Goal: Information Seeking & Learning: Learn about a topic

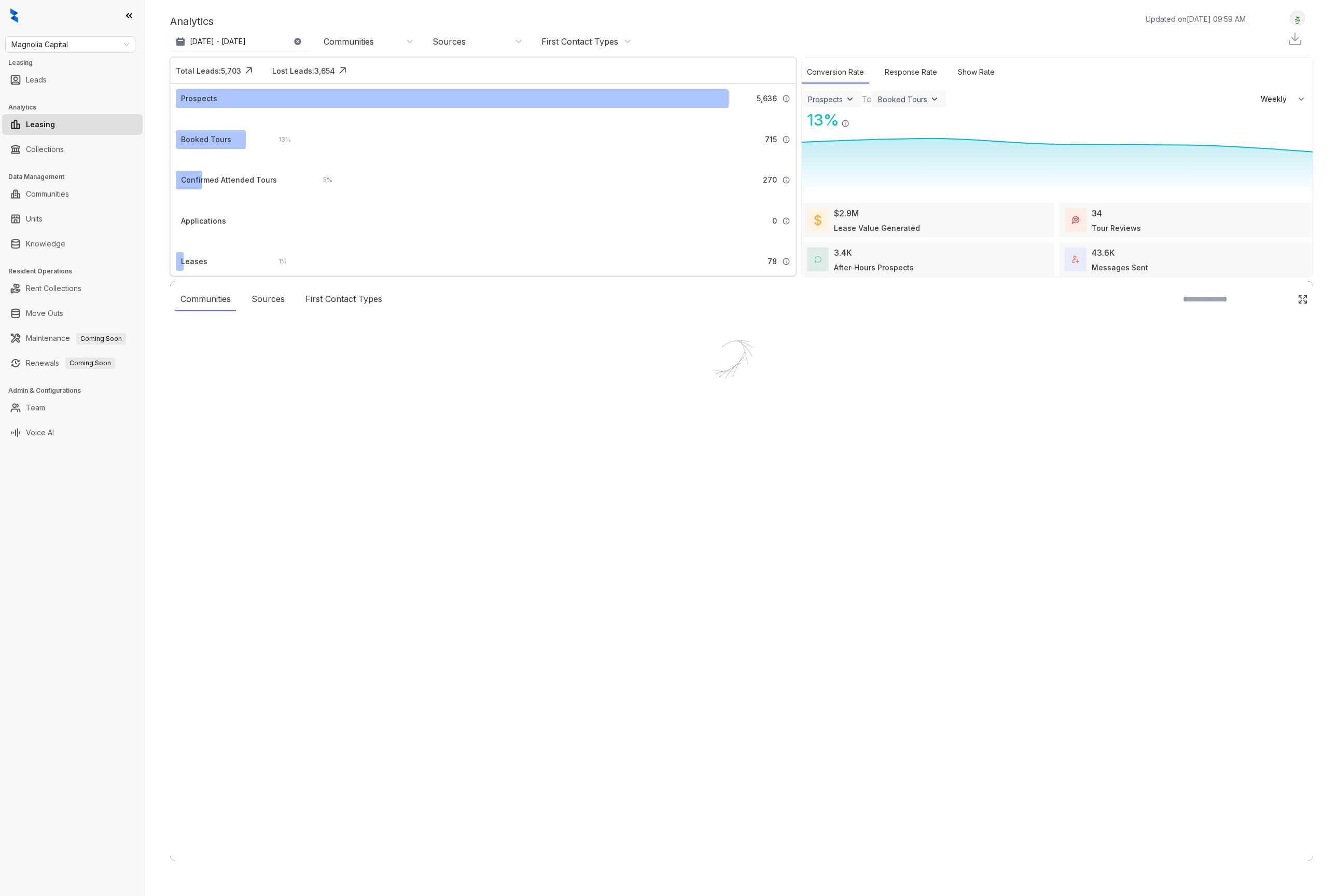
select select "******"
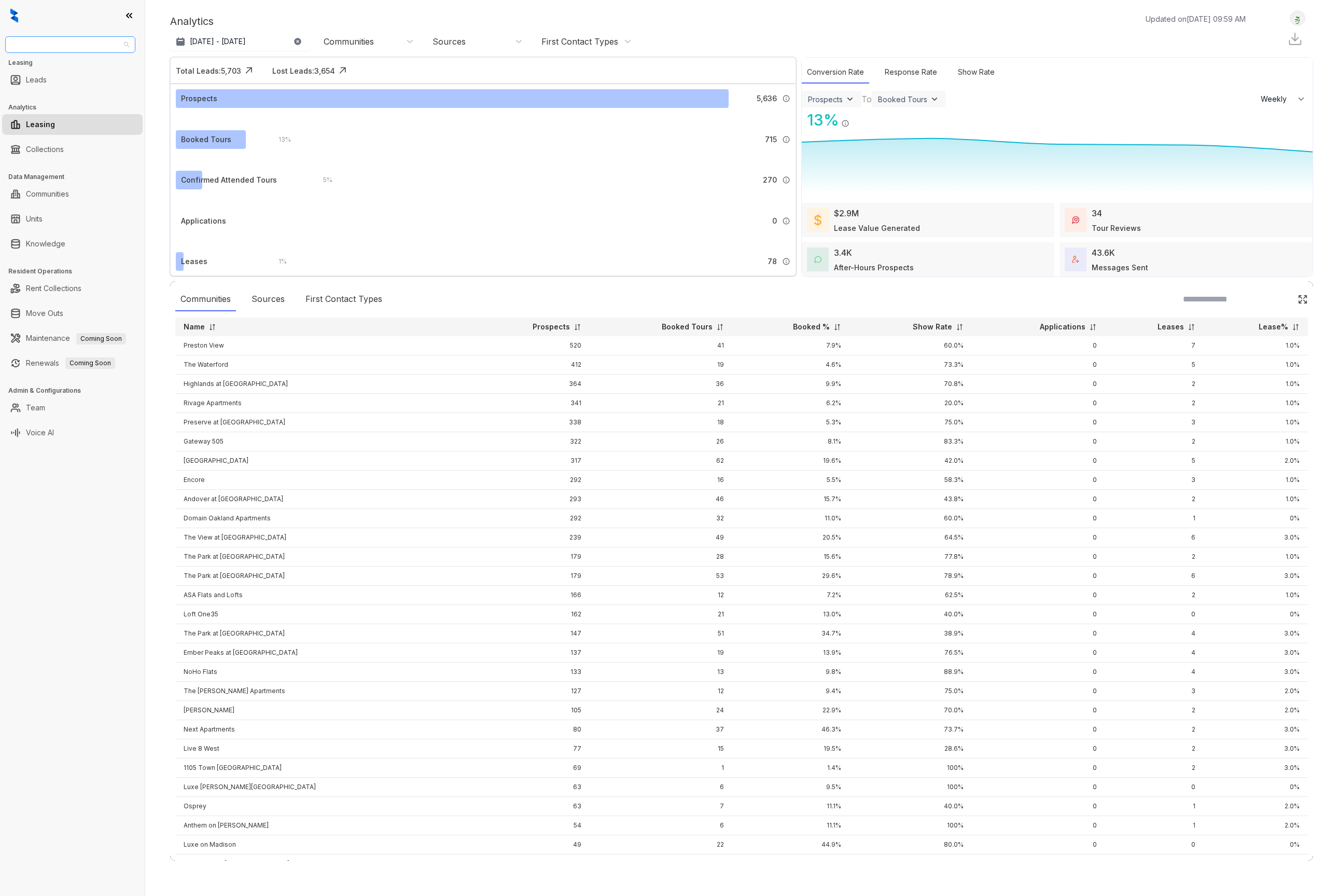
click at [69, 44] on span "Magnolia Capital" at bounding box center [70, 44] width 118 height 16
type input "**"
click at [62, 70] on div "RR Living" at bounding box center [70, 65] width 114 height 11
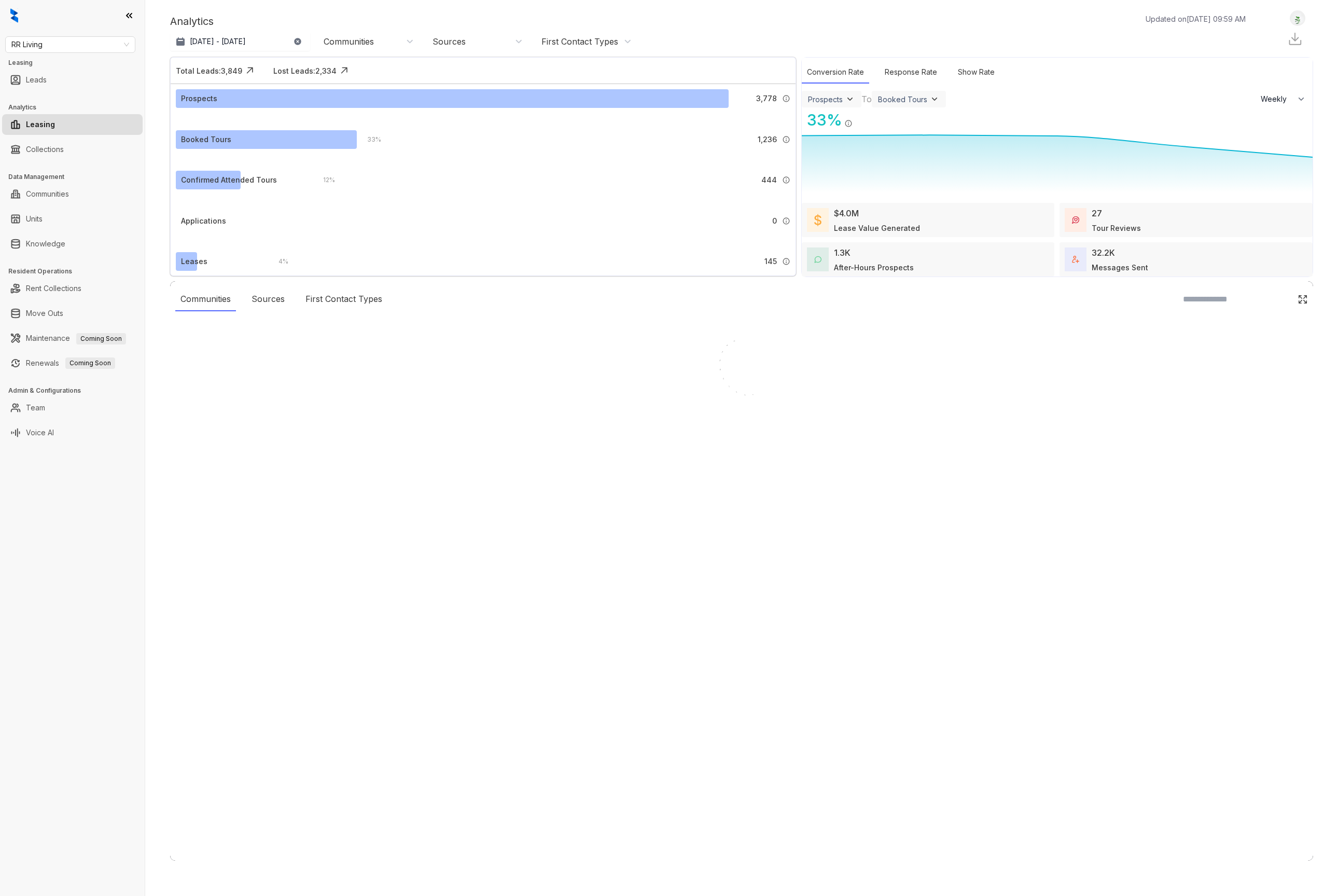
select select "******"
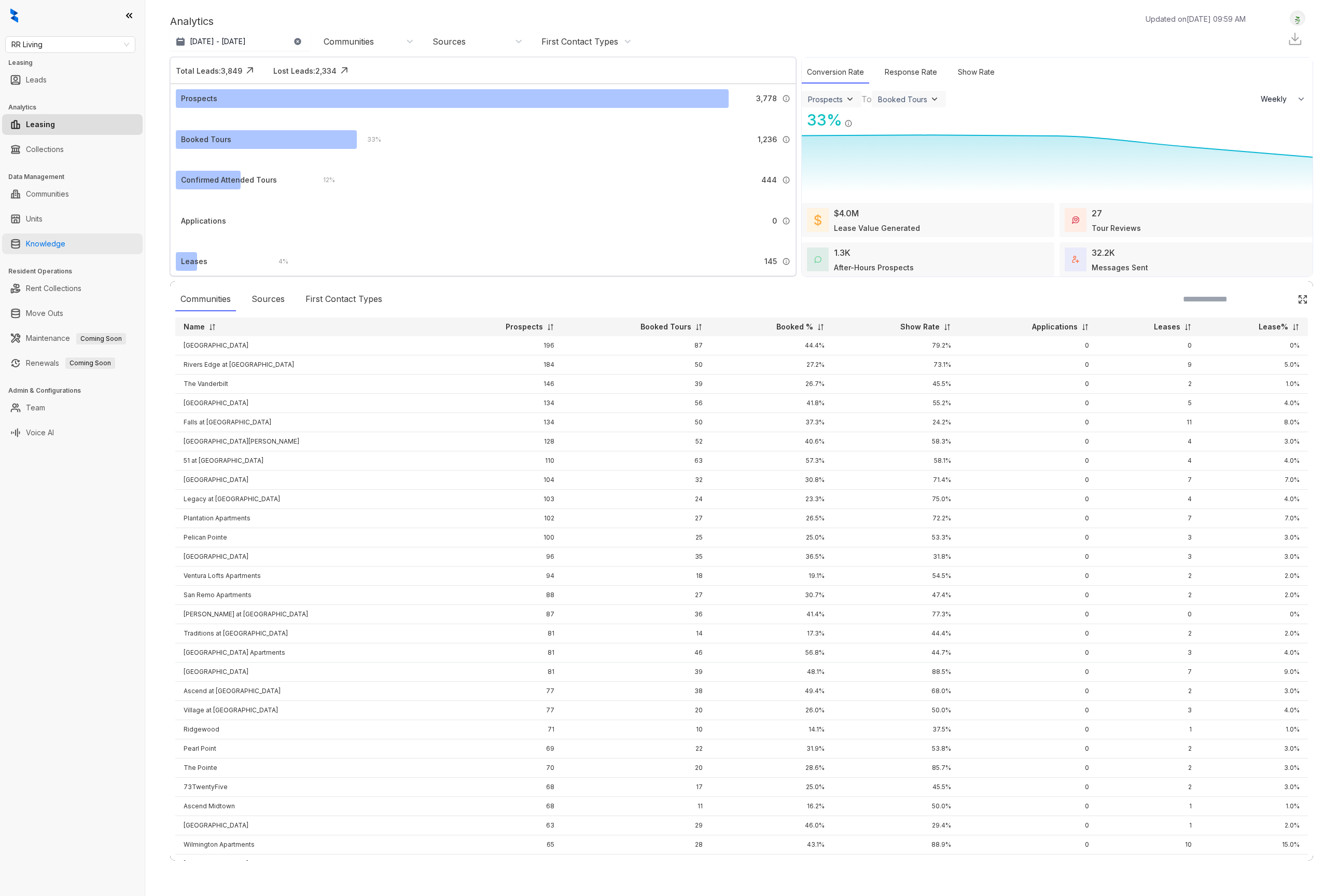
click at [65, 242] on link "Knowledge" at bounding box center [46, 243] width 39 height 21
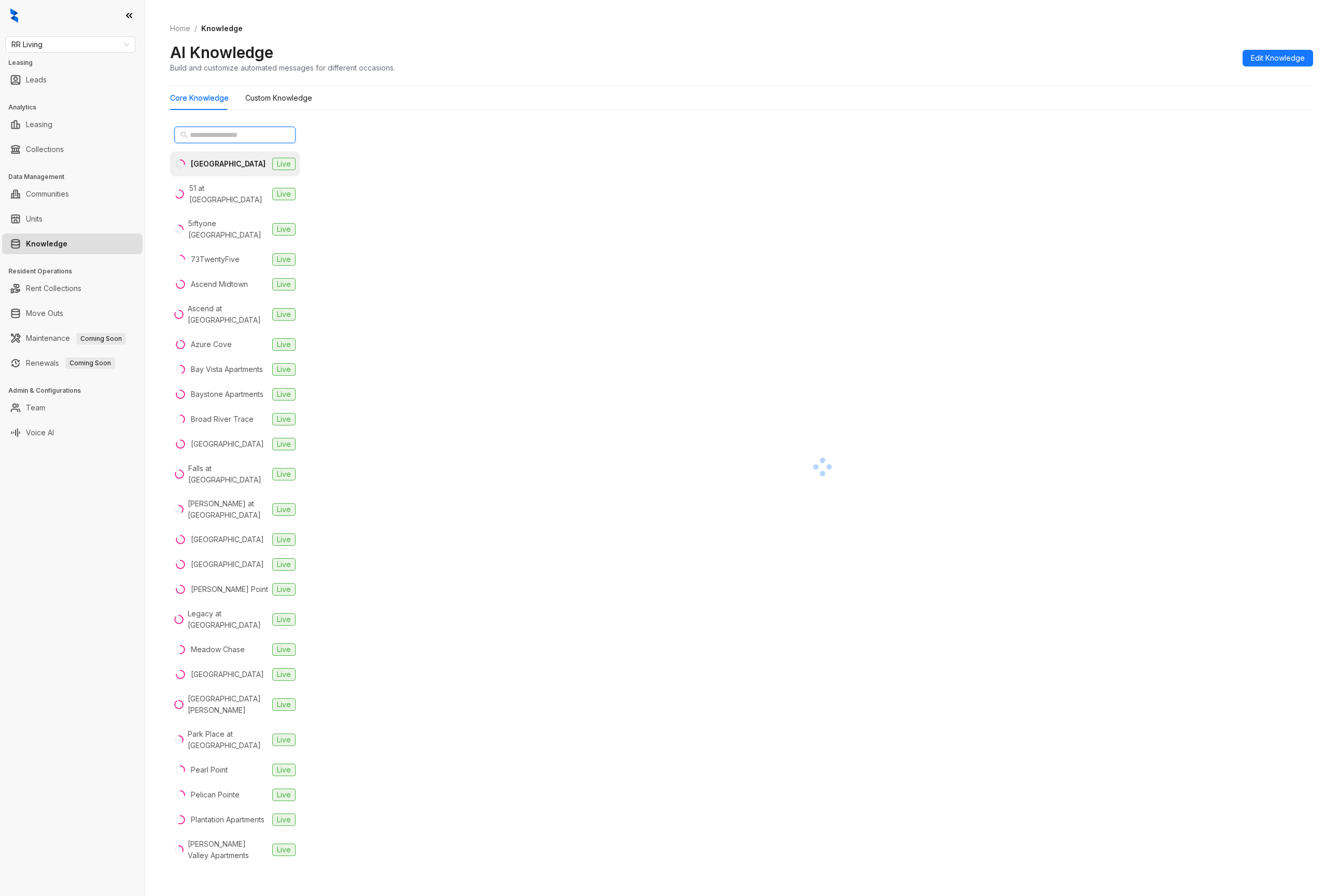
click at [228, 131] on input "text" at bounding box center [235, 135] width 91 height 11
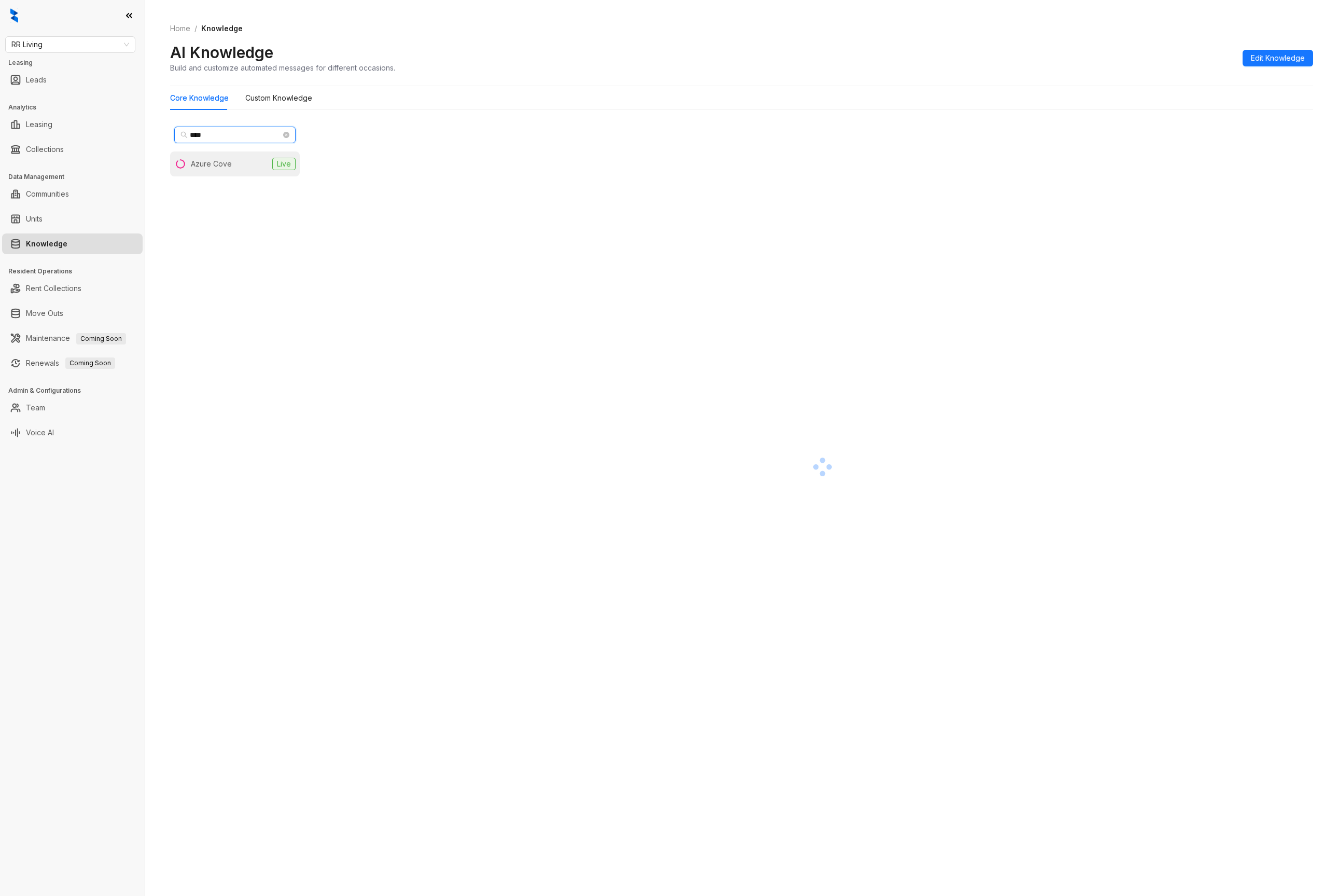
type input "****"
click at [227, 156] on li "Azure Cove Live" at bounding box center [235, 164] width 130 height 25
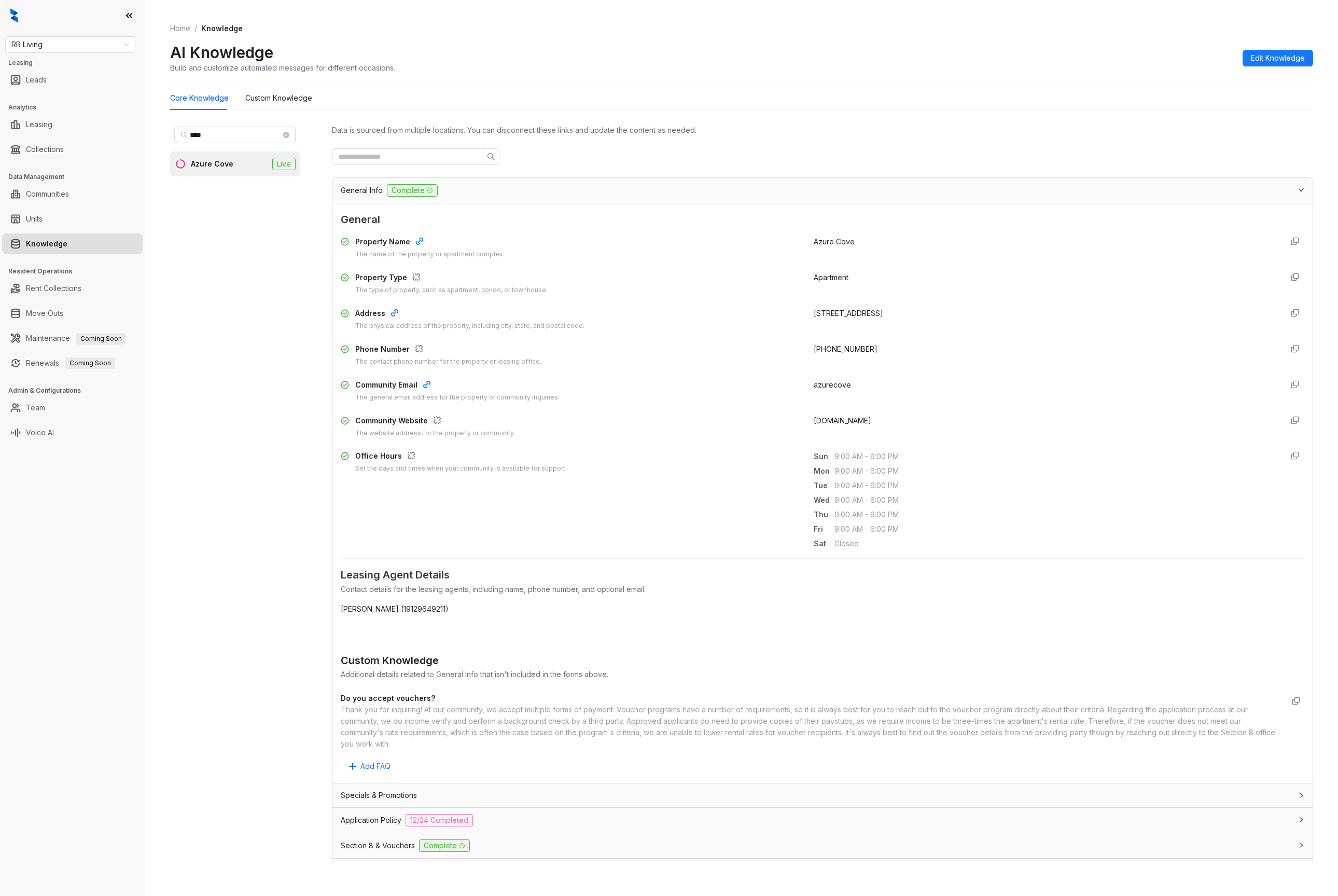
scroll to position [221, 0]
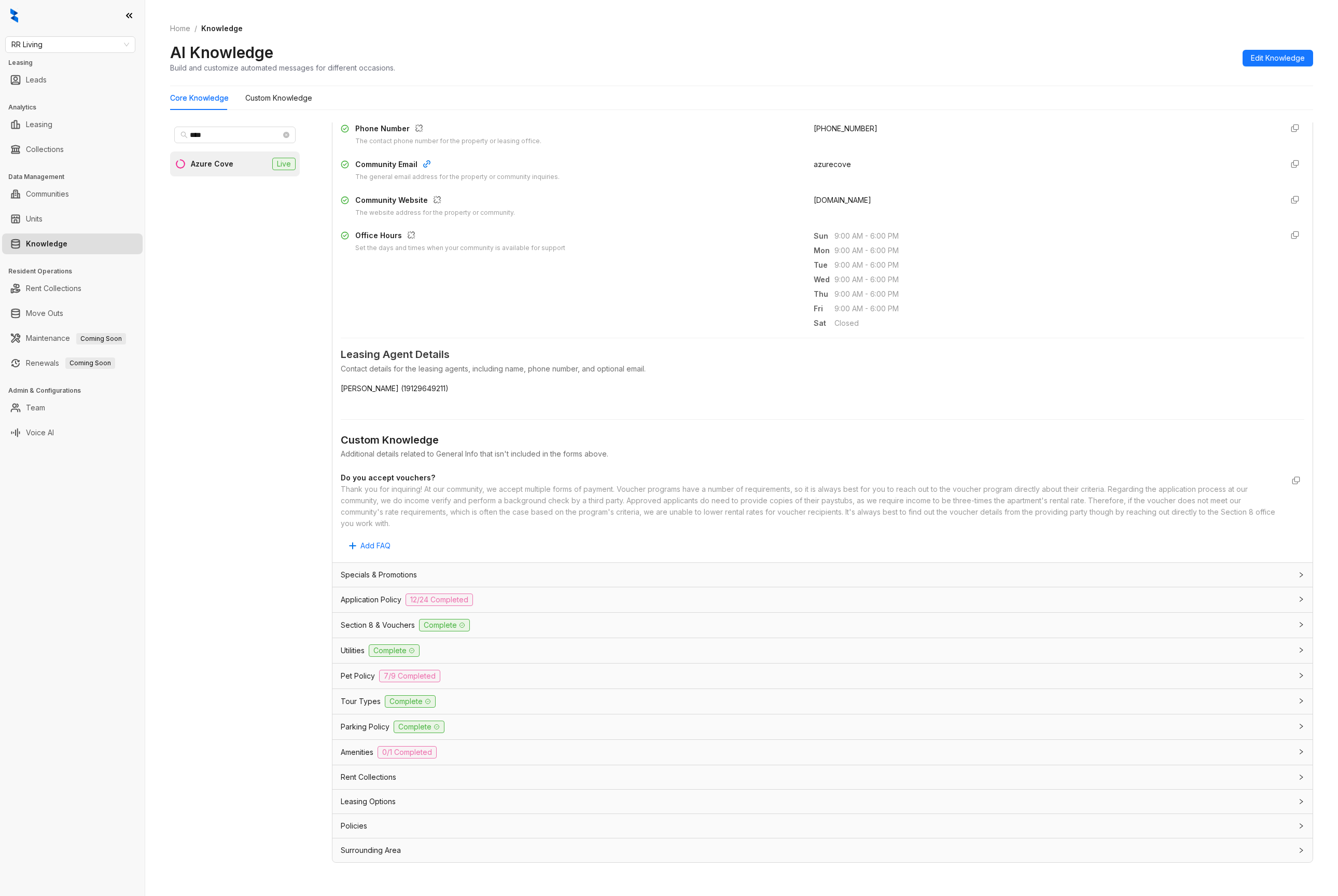
drag, startPoint x: 493, startPoint y: 675, endPoint x: 509, endPoint y: 632, distance: 45.9
click at [493, 674] on div "Pet Policy 7/9 Completed" at bounding box center [816, 676] width 951 height 13
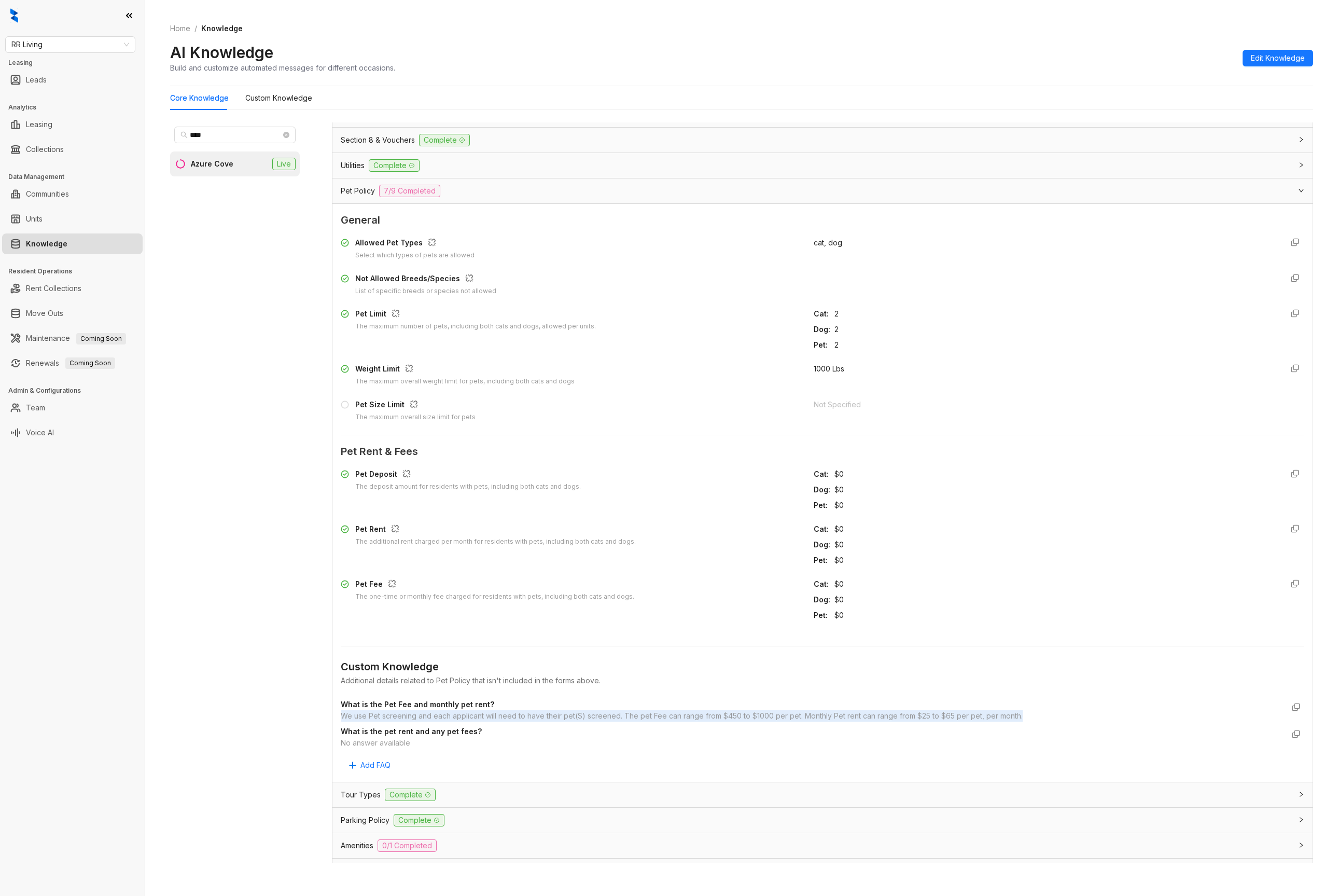
drag, startPoint x: 1020, startPoint y: 717, endPoint x: 335, endPoint y: 713, distance: 685.0
click at [335, 713] on div "General Allowed Pet Types Select which types of pets are allowed cat, dog Not A…" at bounding box center [822, 492] width 980 height 578
drag, startPoint x: 436, startPoint y: 748, endPoint x: 349, endPoint y: 697, distance: 100.8
click at [349, 697] on ul "What is the Pet Fee and monthly pet rent? We use Pet screening and each applica…" at bounding box center [822, 724] width 964 height 54
click at [286, 133] on icon "close-circle" at bounding box center [287, 135] width 6 height 6
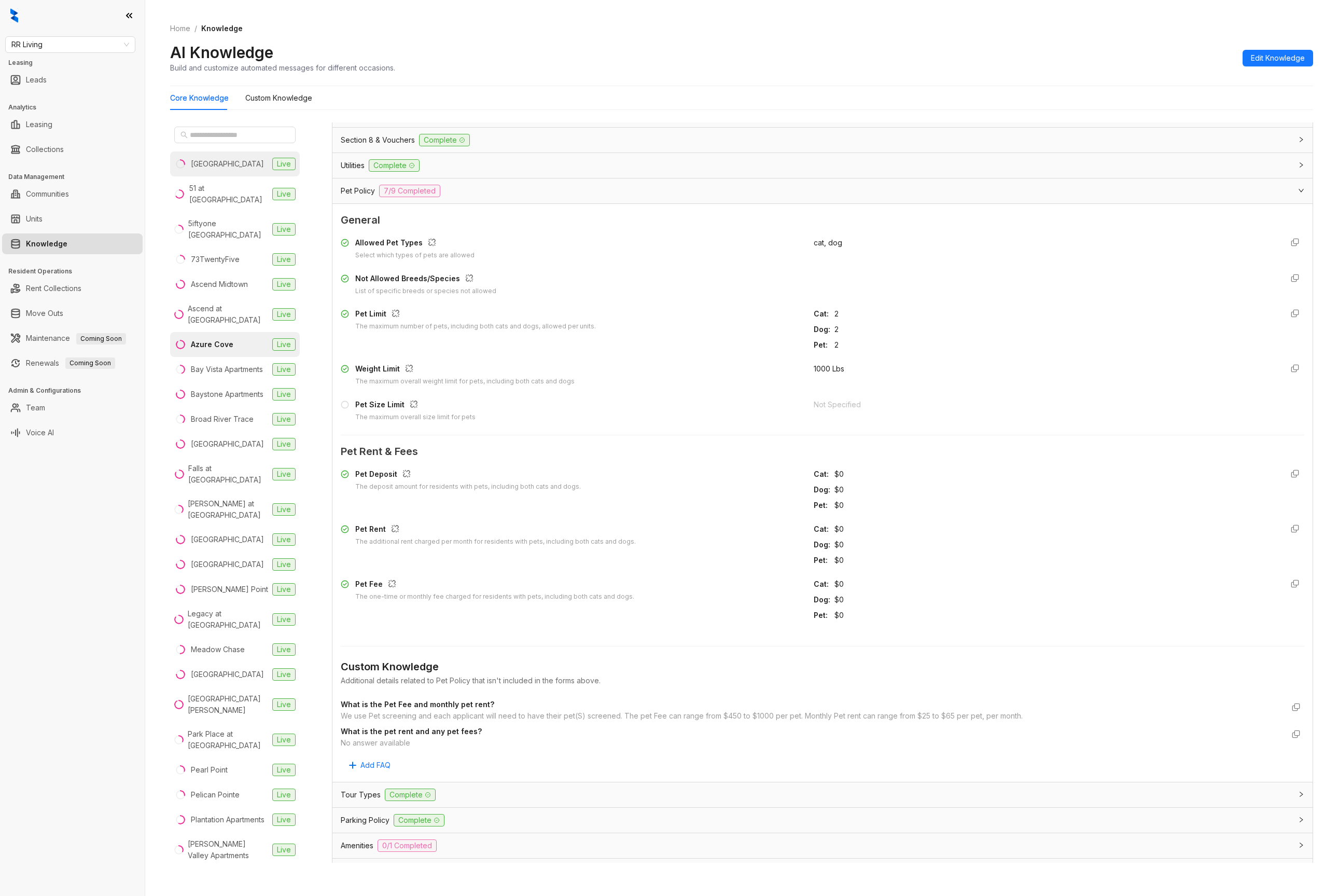
click at [231, 162] on li "2626 Park Live" at bounding box center [235, 164] width 130 height 25
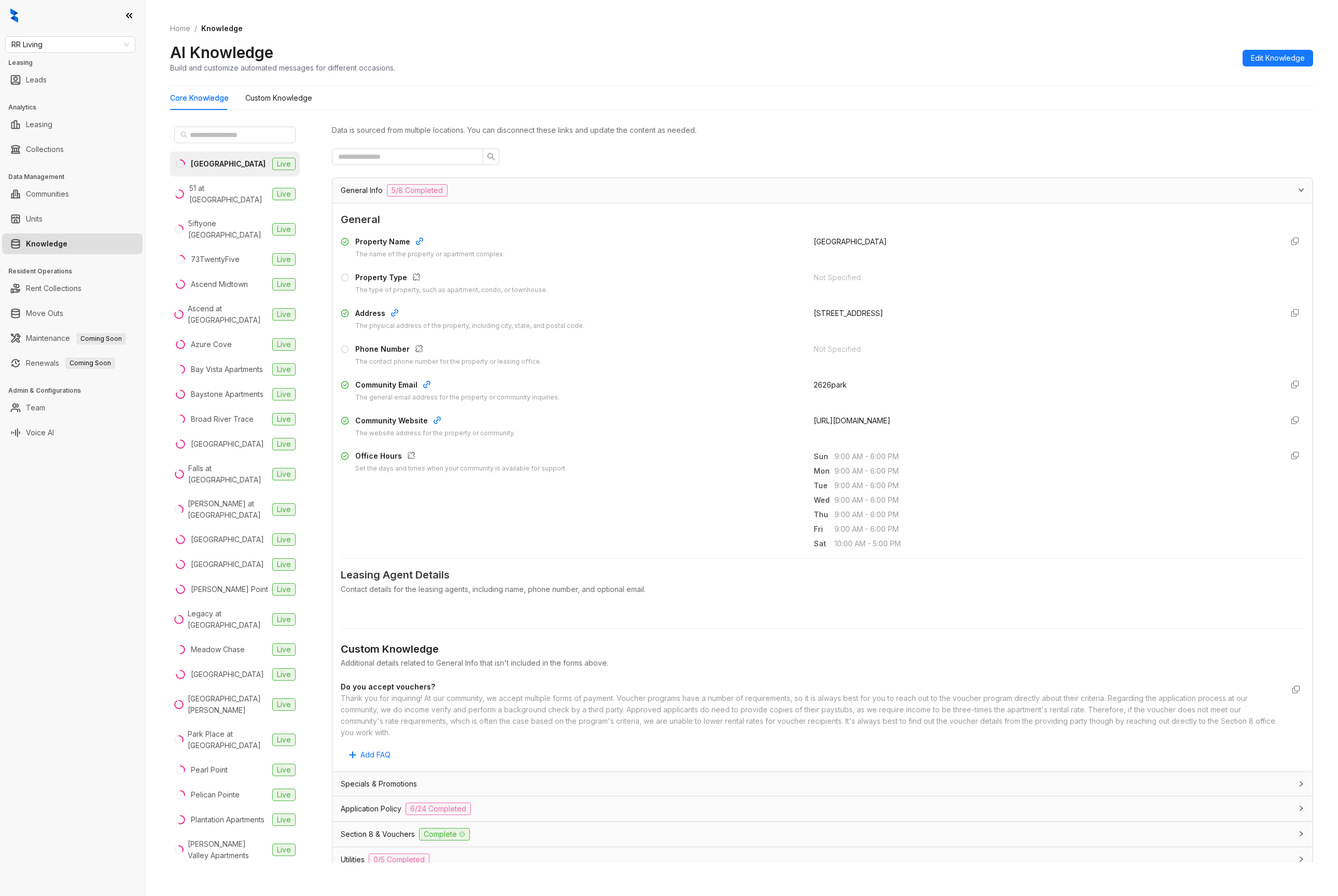
scroll to position [210, 0]
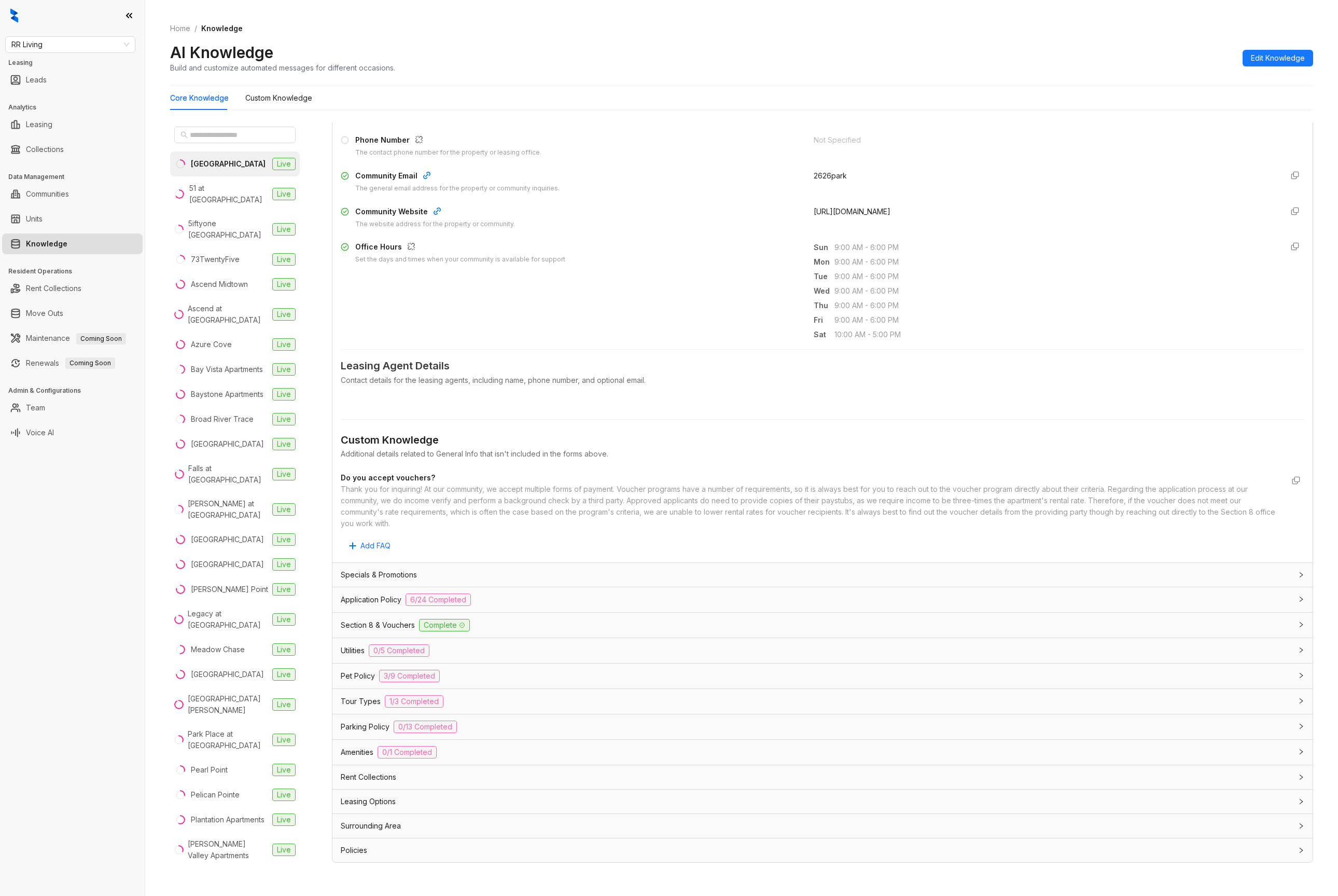
click at [372, 671] on span "Pet Policy" at bounding box center [358, 676] width 34 height 11
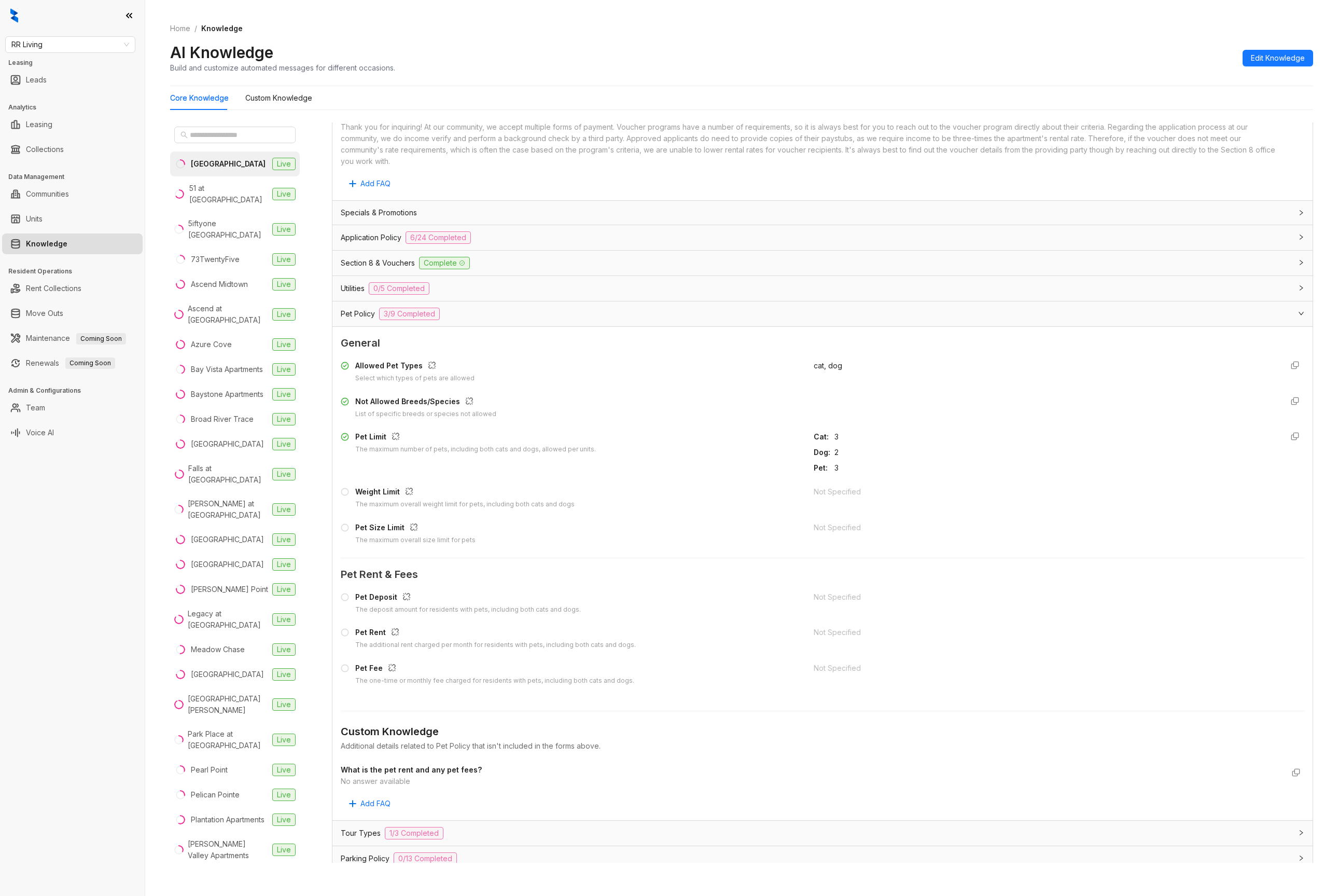
scroll to position [578, 0]
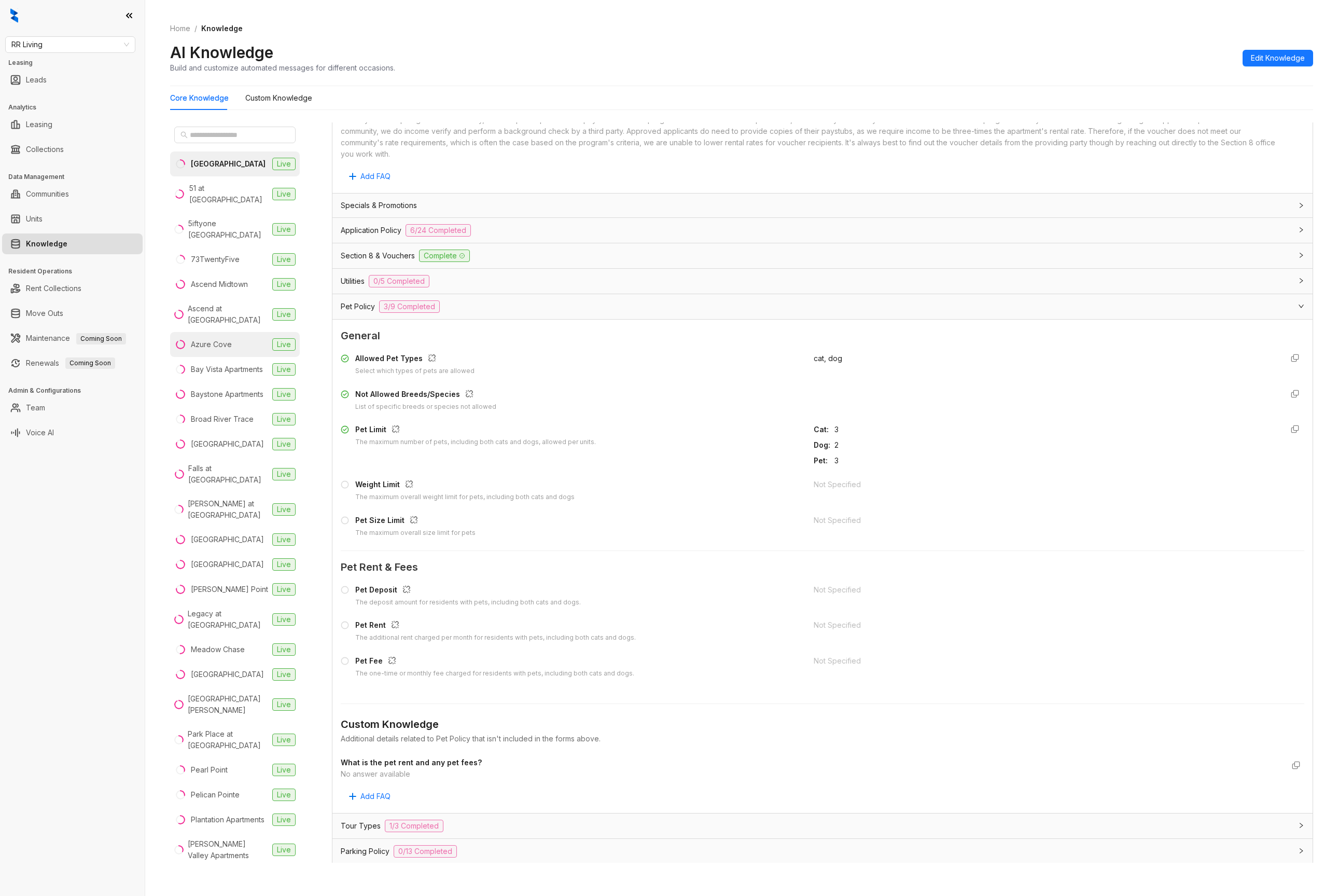
click at [203, 339] on div "Azure Cove" at bounding box center [211, 344] width 41 height 11
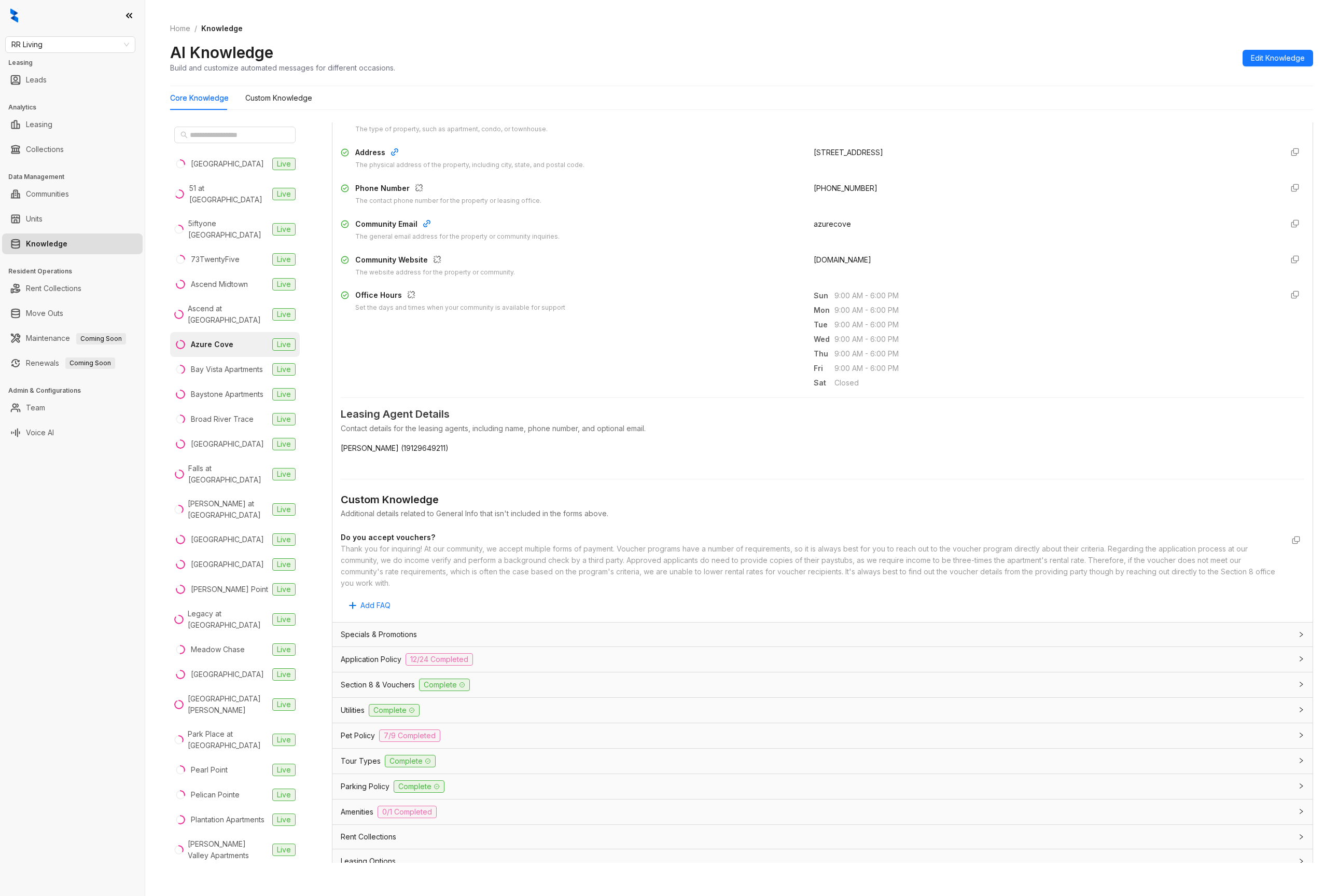
scroll to position [221, 0]
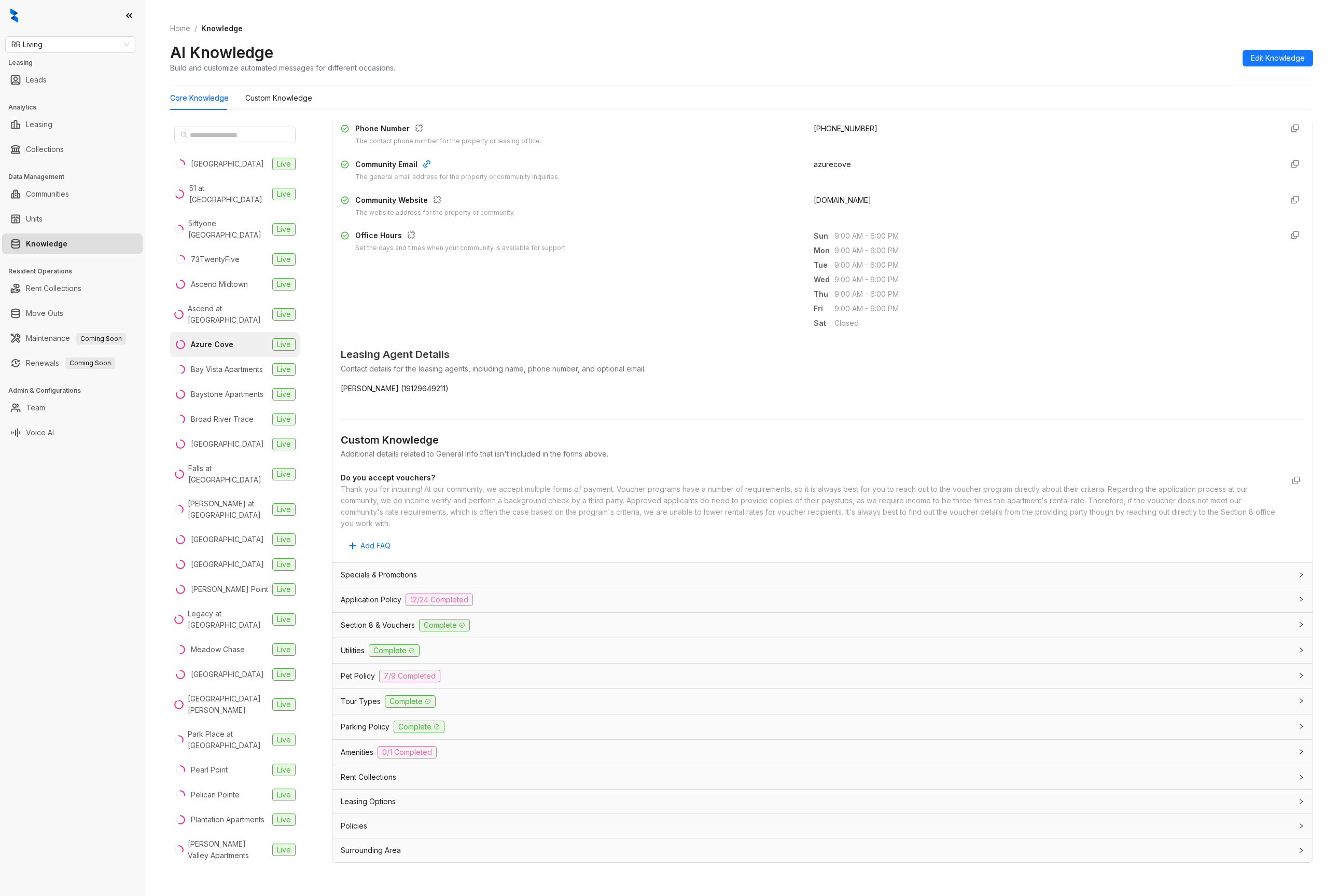
click at [392, 682] on div "Pet Policy 7/9 Completed" at bounding box center [822, 675] width 980 height 25
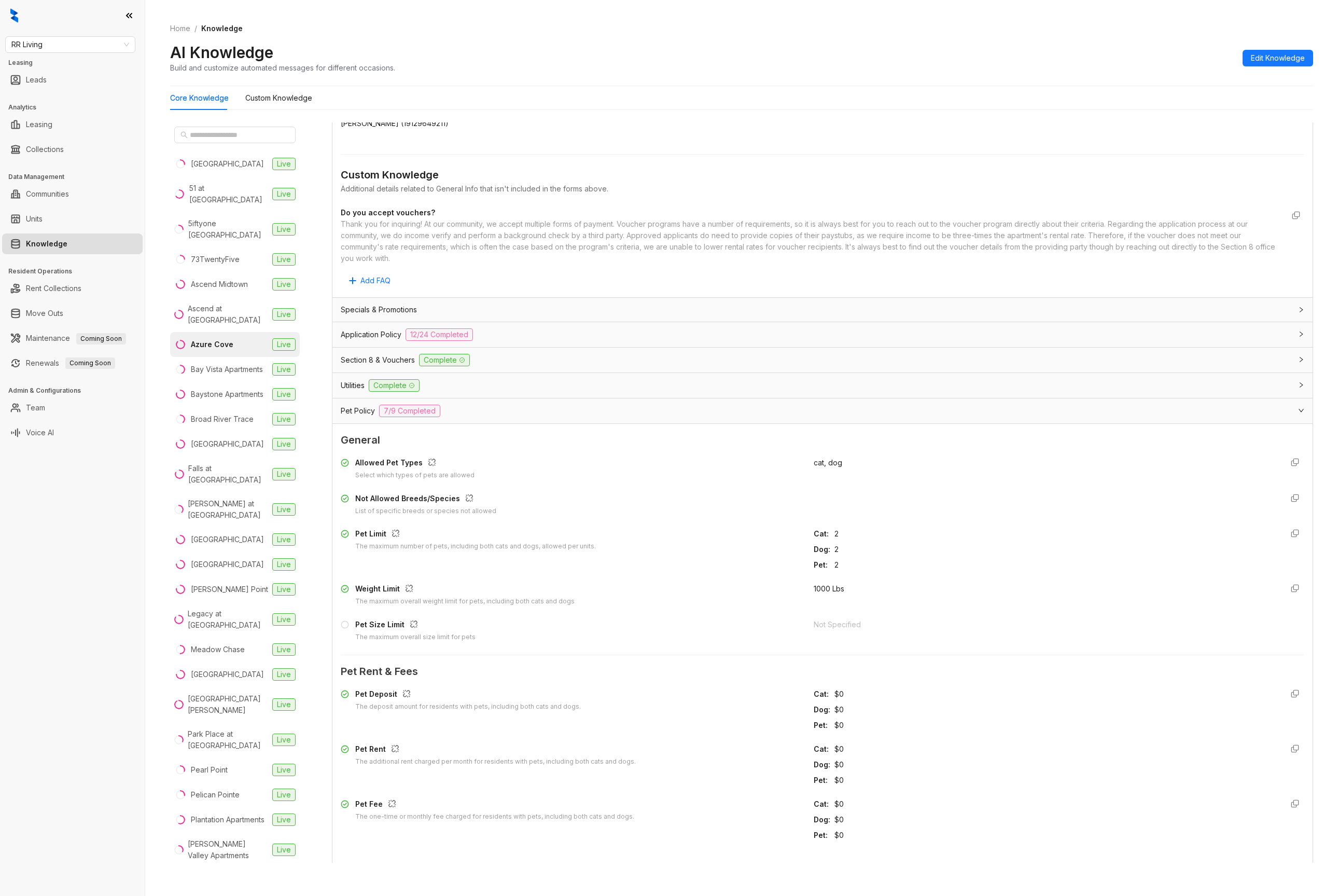
scroll to position [708, 0]
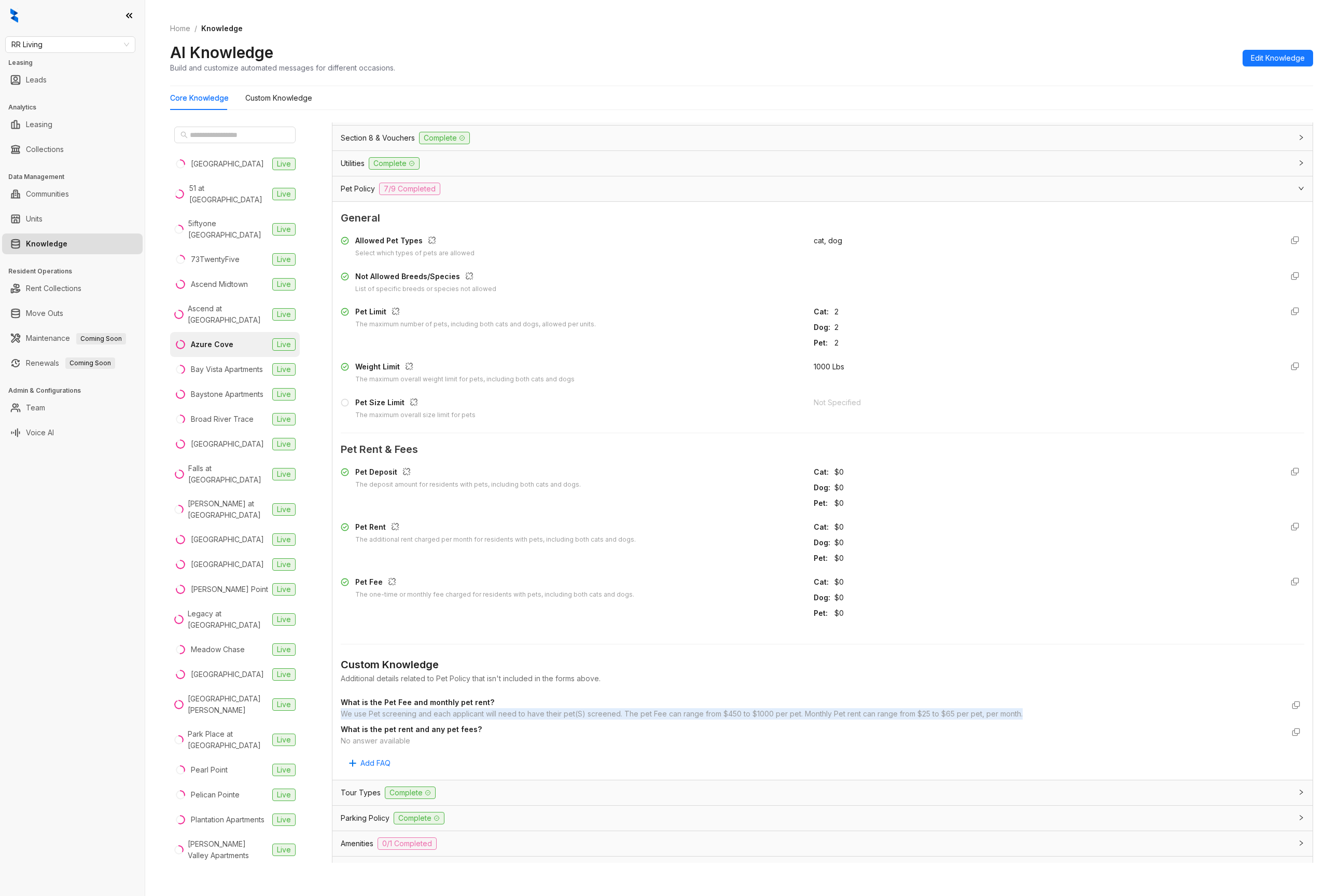
drag, startPoint x: 343, startPoint y: 711, endPoint x: 1039, endPoint y: 713, distance: 696.0
click at [1039, 713] on div "We use Pet screening and each applicant will need to have their pet(S) screened…" at bounding box center [812, 714] width 943 height 11
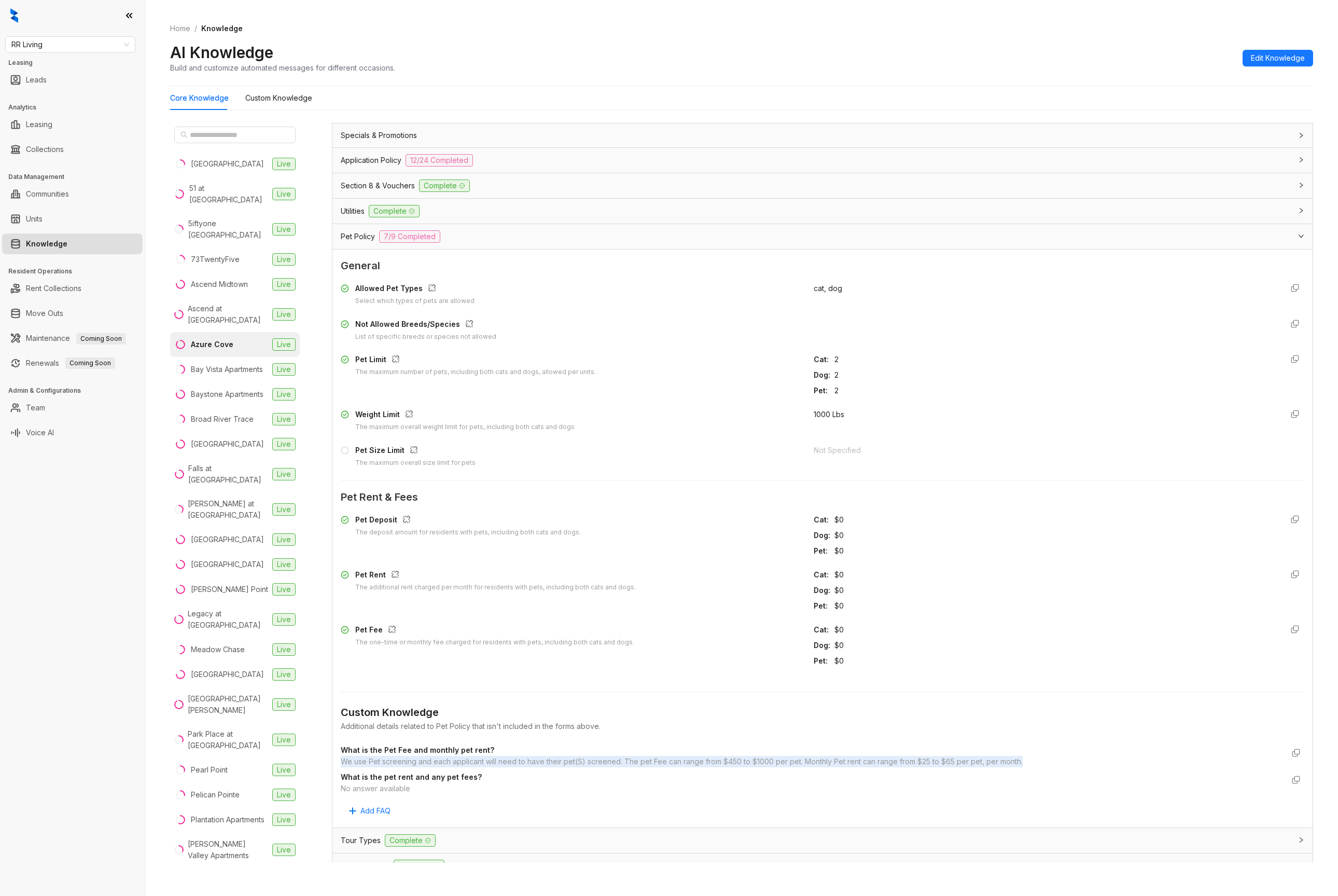
scroll to position [744, 0]
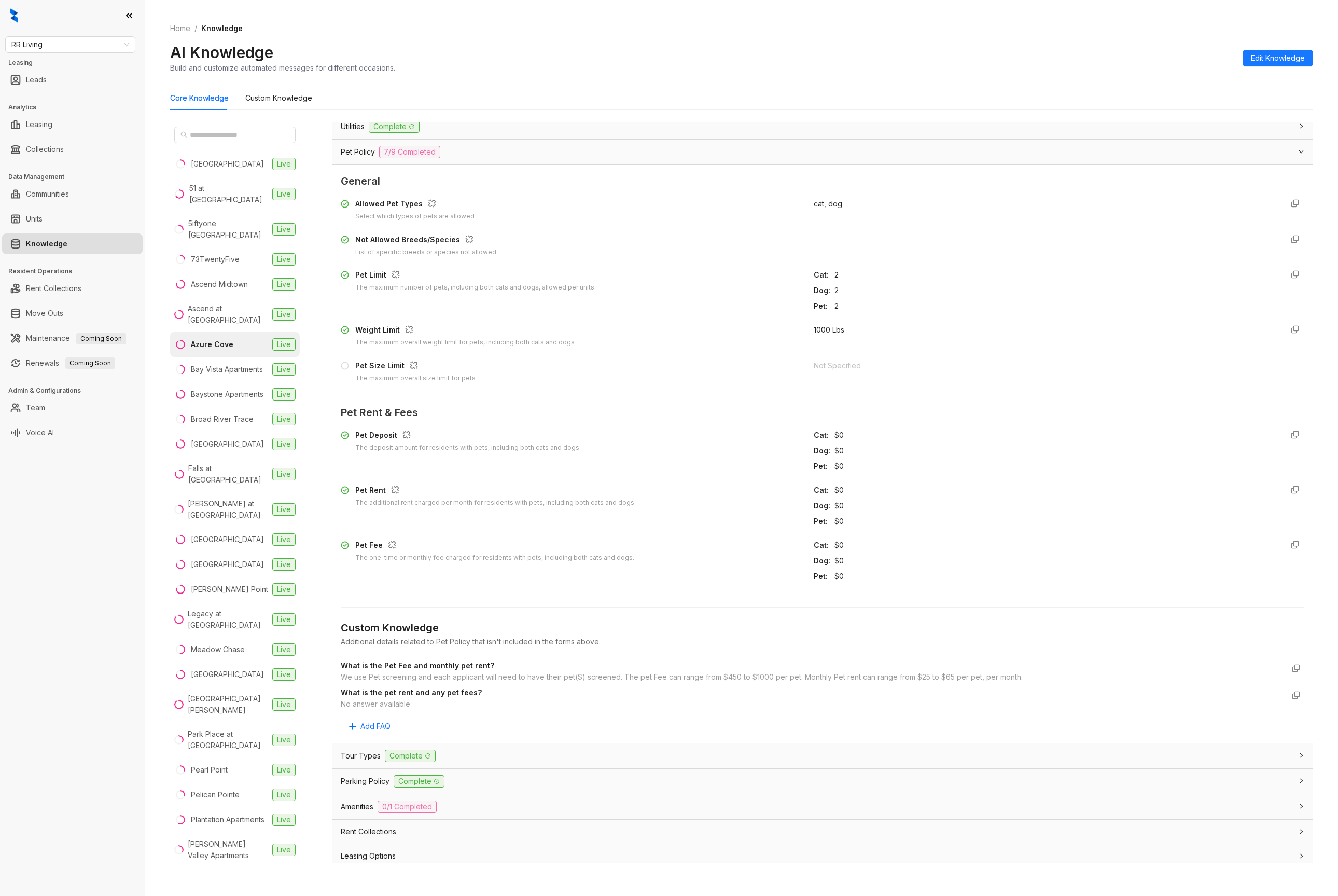
click at [512, 675] on div "We use Pet screening and each applicant will need to have their pet(S) screened…" at bounding box center [812, 677] width 943 height 11
click at [512, 675] on div "We use Pet screening and each applicant will need to have their pet(S) screened…" at bounding box center [812, 677] width 943 height 11
click at [512, 677] on div "We use Pet screening and each applicant will need to have their pet(S) screened…" at bounding box center [812, 677] width 943 height 11
copy div "We use Pet screening and each applicant will need to have their pet(S) screened…"
click at [510, 675] on div "We use Pet screening and each applicant will need to have their pet(S) screened…" at bounding box center [812, 677] width 943 height 11
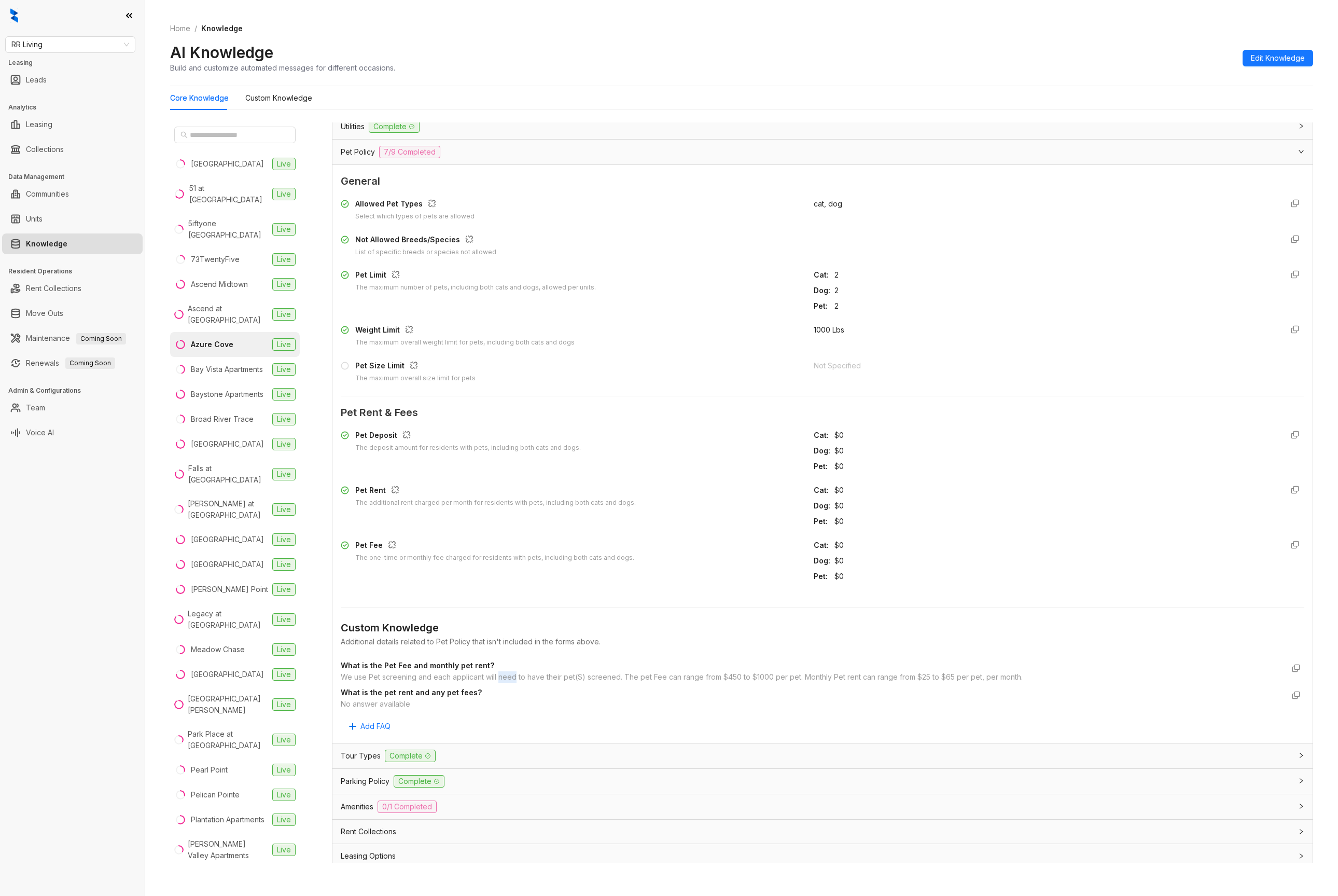
click at [510, 675] on div "We use Pet screening and each applicant will need to have their pet(S) screened…" at bounding box center [812, 677] width 943 height 11
